Goal: Task Accomplishment & Management: Use online tool/utility

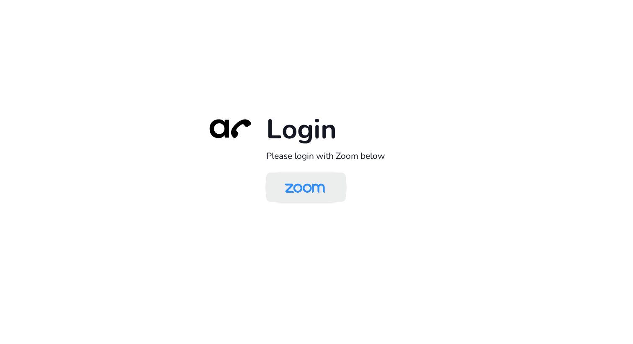
click at [316, 183] on img at bounding box center [305, 187] width 58 height 27
click at [315, 192] on img at bounding box center [305, 187] width 58 height 27
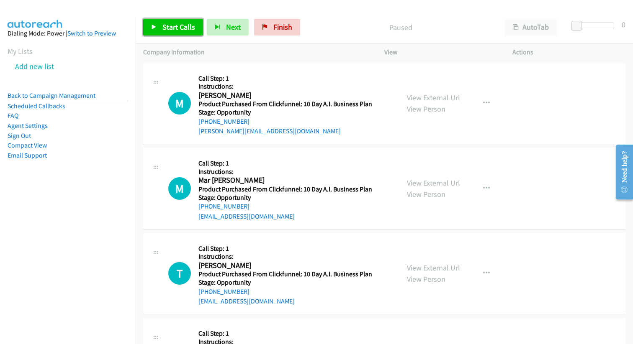
click at [170, 28] on span "Start Calls" at bounding box center [178, 27] width 33 height 10
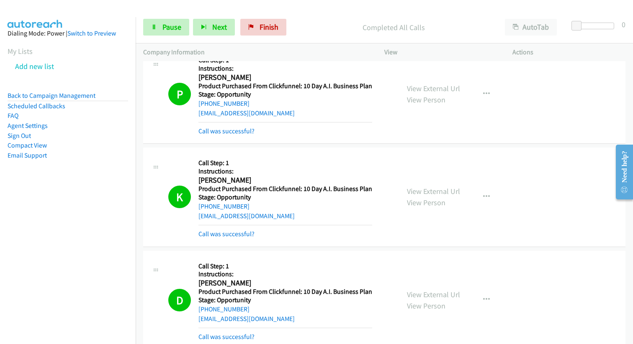
scroll to position [681, 0]
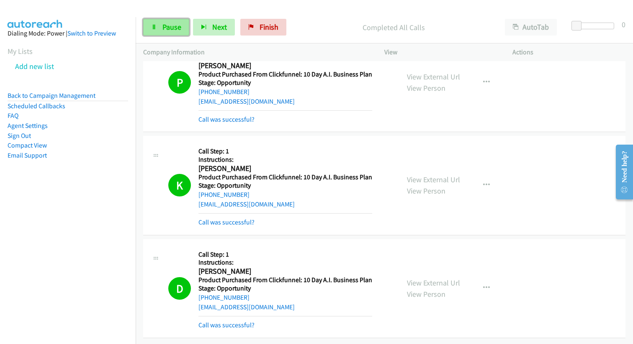
click at [154, 32] on link "Pause" at bounding box center [166, 27] width 46 height 17
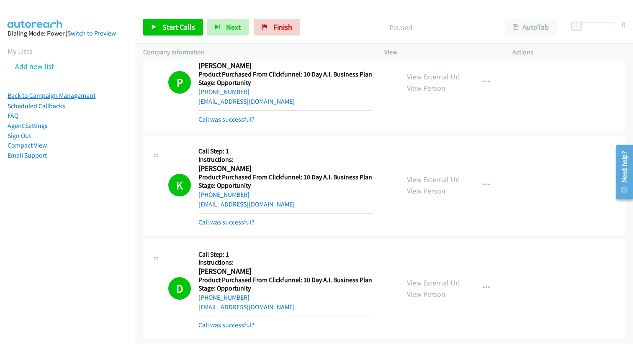
click at [43, 95] on link "Back to Campaign Management" at bounding box center [52, 96] width 88 height 8
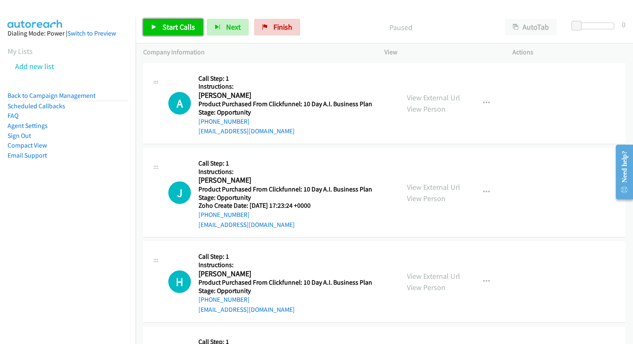
click at [163, 23] on span "Start Calls" at bounding box center [178, 27] width 33 height 10
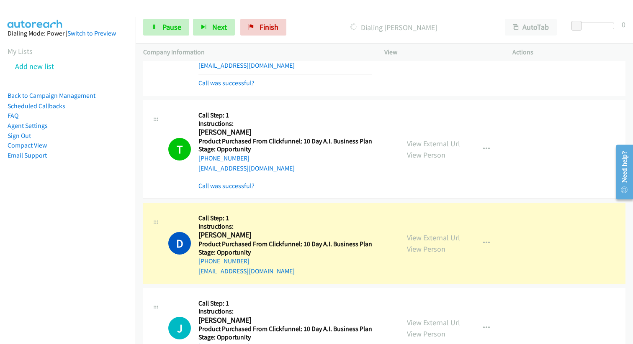
scroll to position [2400, 0]
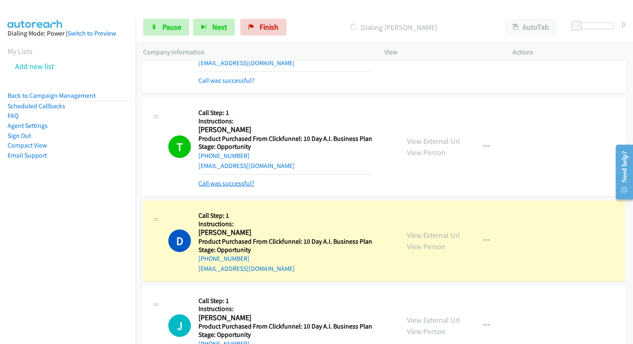
click at [220, 183] on link "Call was successful?" at bounding box center [226, 183] width 56 height 8
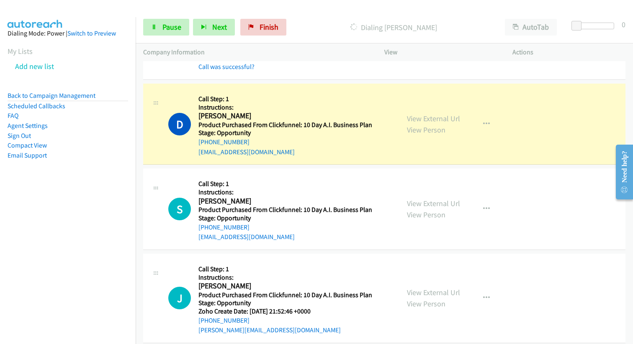
scroll to position [2907, 0]
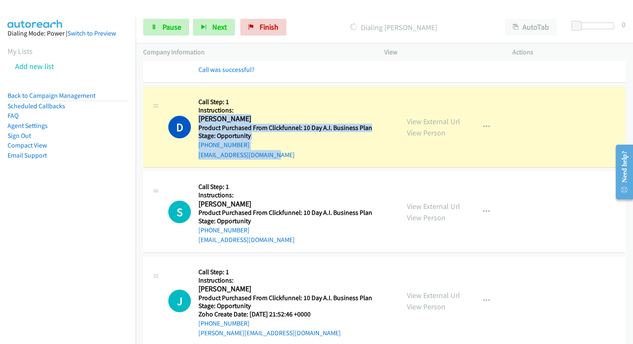
drag, startPoint x: 282, startPoint y: 152, endPoint x: 199, endPoint y: 120, distance: 89.1
click at [199, 120] on div "Callback Scheduled Call Step: 1 Instructions: Dominic Rowell America/Chicago Pr…" at bounding box center [285, 127] width 174 height 66
copy div "Dominic Rowell America/Chicago Product Purchased From Clickfunnel: 10 Day A.I. …"
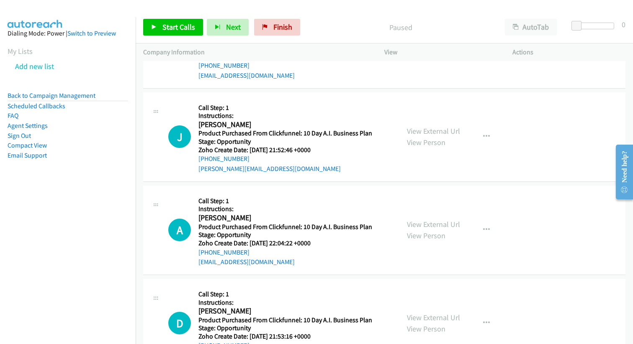
scroll to position [271, 0]
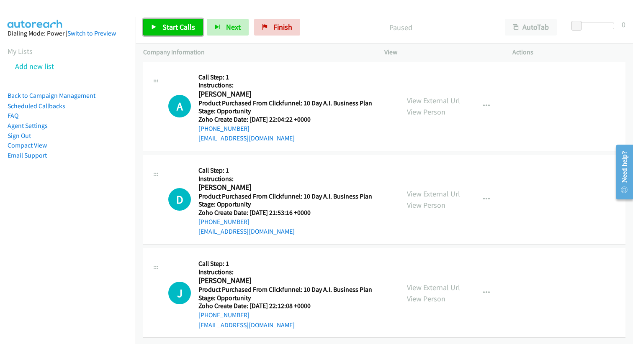
click at [174, 24] on span "Start Calls" at bounding box center [178, 27] width 33 height 10
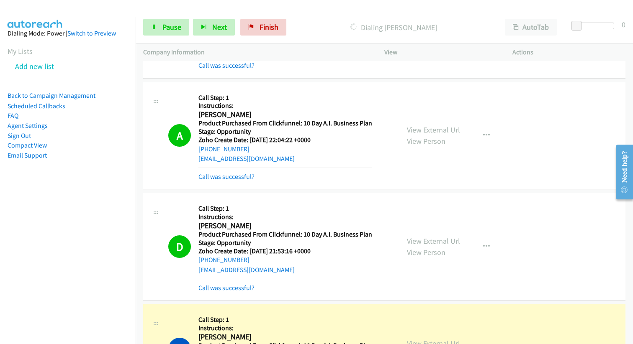
scroll to position [387, 0]
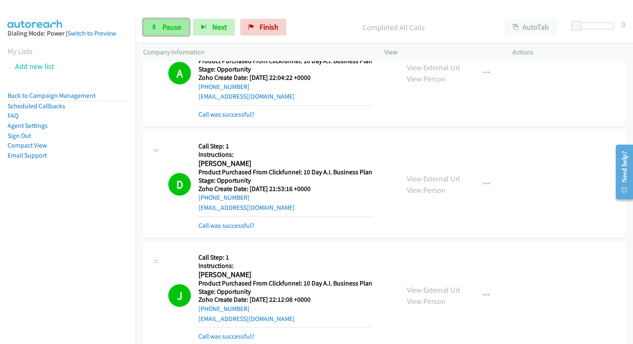
click at [169, 21] on link "Pause" at bounding box center [166, 27] width 46 height 17
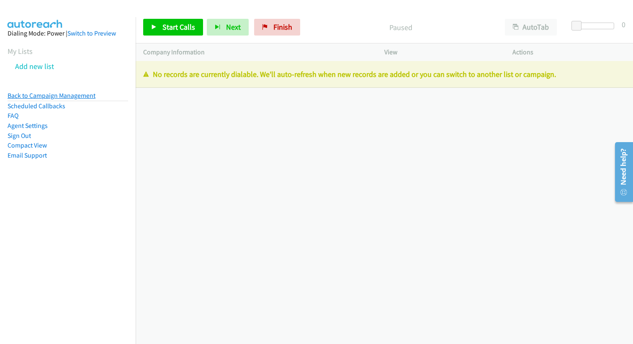
click at [49, 96] on link "Back to Campaign Management" at bounding box center [52, 96] width 88 height 8
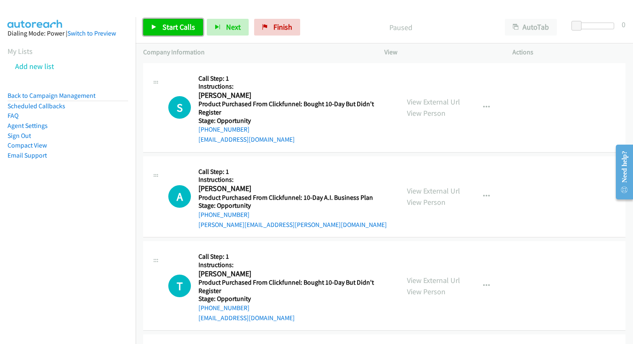
click at [178, 23] on span "Start Calls" at bounding box center [178, 27] width 33 height 10
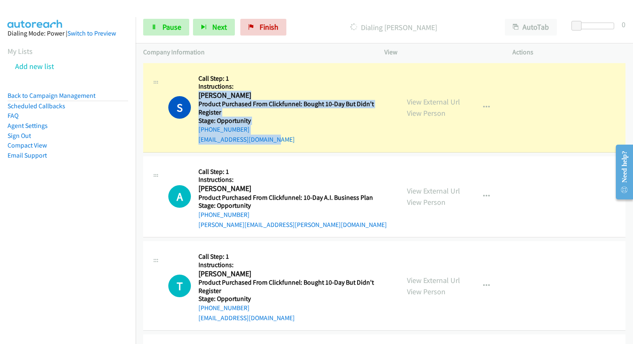
drag, startPoint x: 288, startPoint y: 138, endPoint x: 198, endPoint y: 97, distance: 98.7
click at [198, 97] on div "Callback Scheduled Call Step: 1 Instructions: [PERSON_NAME] America/Los_Angeles…" at bounding box center [294, 108] width 193 height 74
copy div "[PERSON_NAME] America/Los_Angeles Product Purchased From Clickfunnel: Bought 10…"
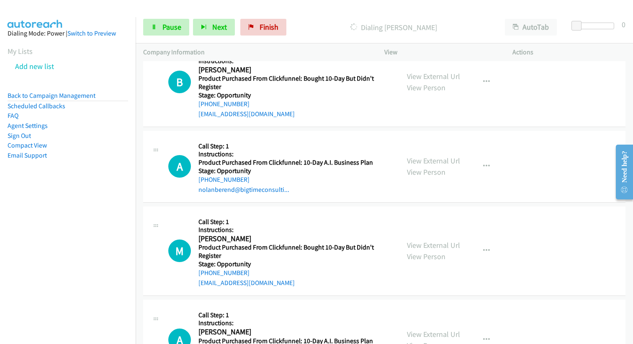
scroll to position [1077, 0]
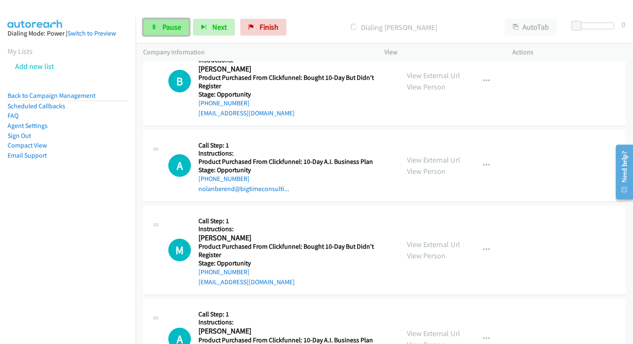
click at [159, 28] on link "Pause" at bounding box center [166, 27] width 46 height 17
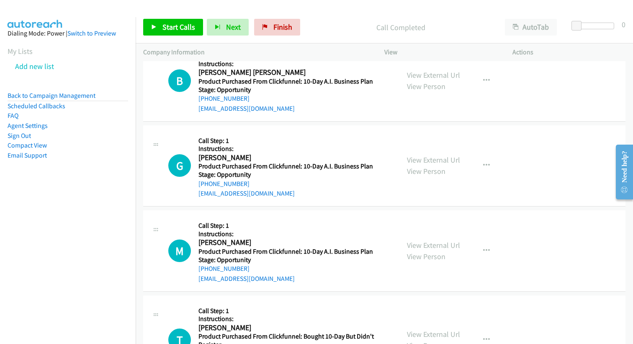
scroll to position [2186, 0]
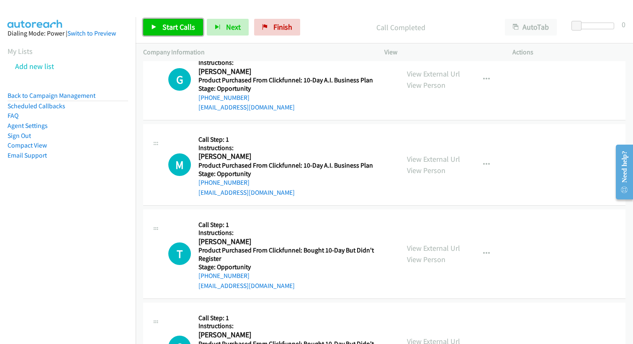
click at [172, 33] on link "Start Calls" at bounding box center [173, 27] width 60 height 17
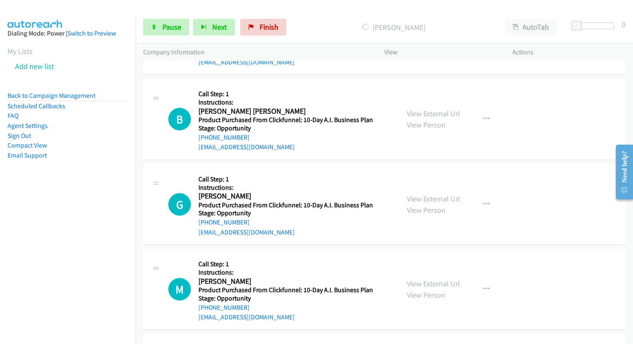
scroll to position [2311, 0]
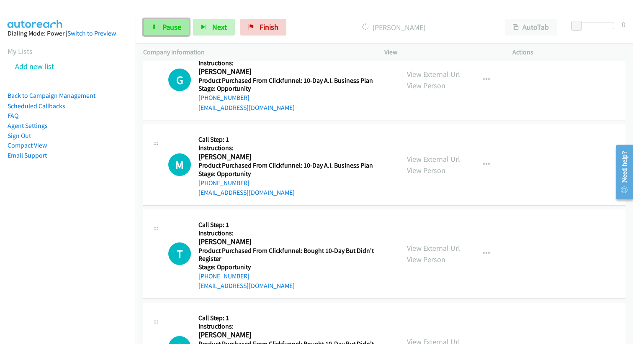
click at [172, 28] on span "Pause" at bounding box center [171, 27] width 19 height 10
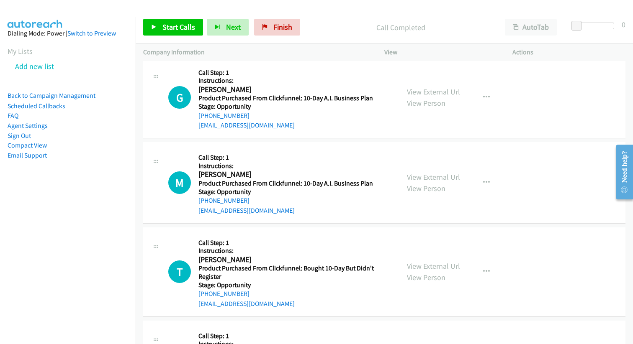
scroll to position [2329, 0]
